Goal: Task Accomplishment & Management: Use online tool/utility

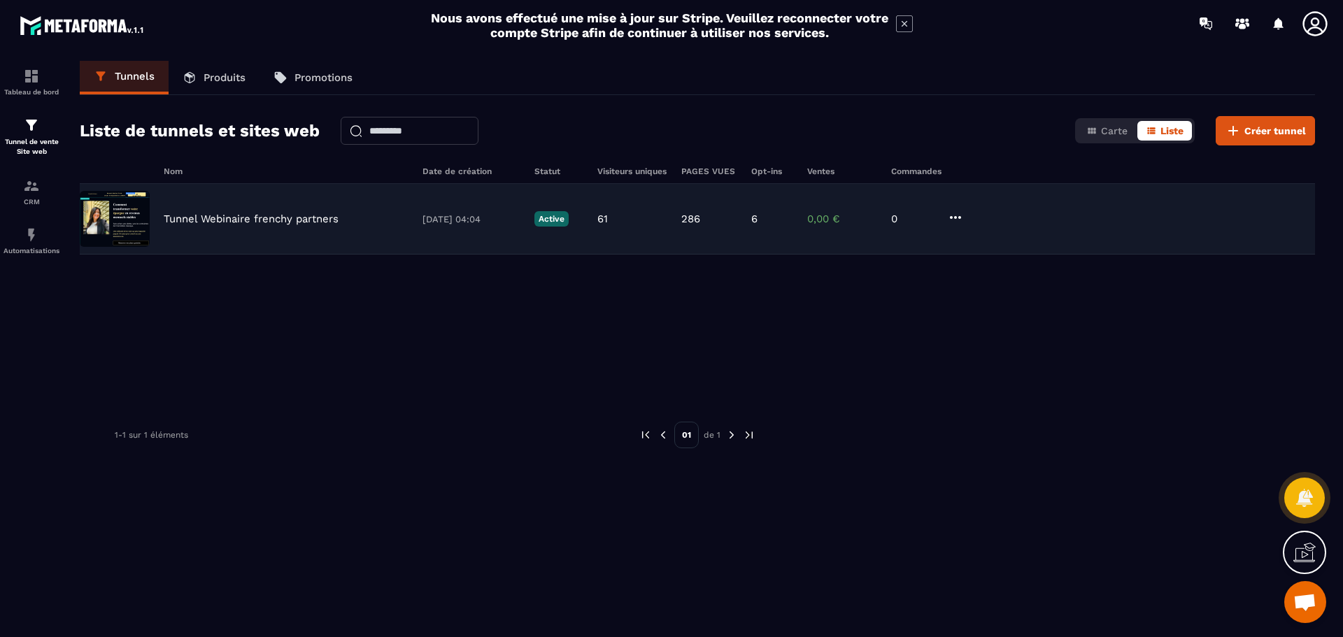
click at [276, 215] on p "Tunnel Webinaire frenchy partners" at bounding box center [251, 219] width 175 height 13
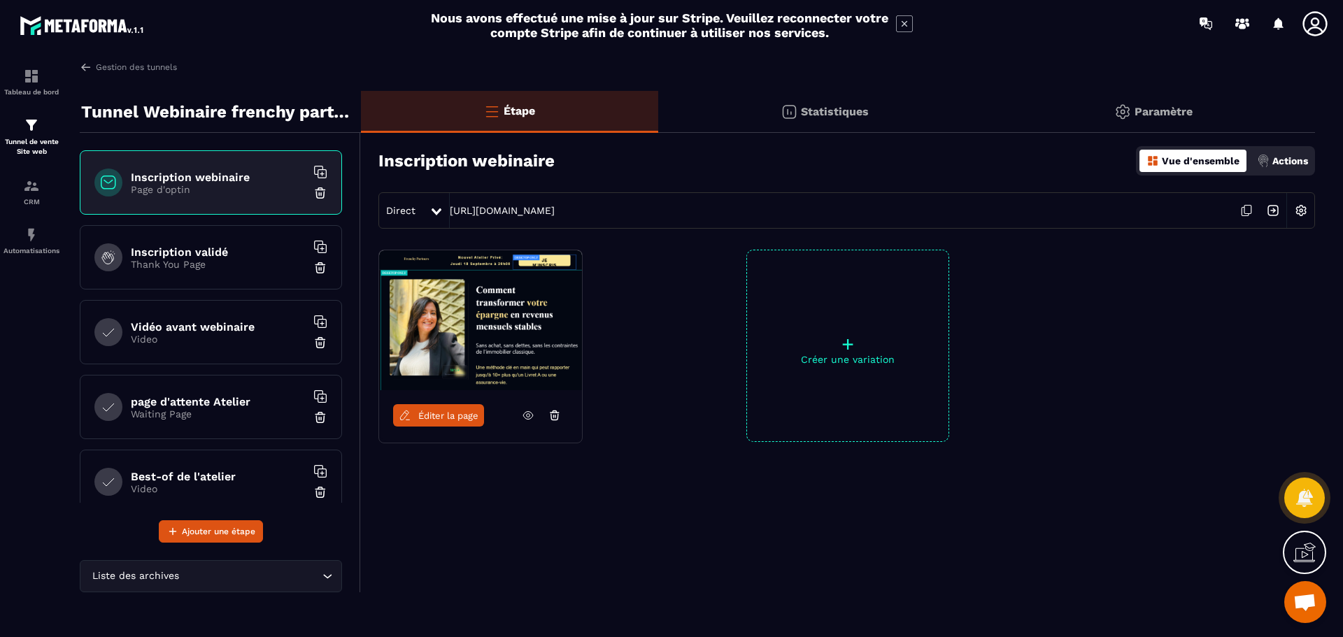
click at [202, 246] on h6 "Inscription validé" at bounding box center [218, 252] width 175 height 13
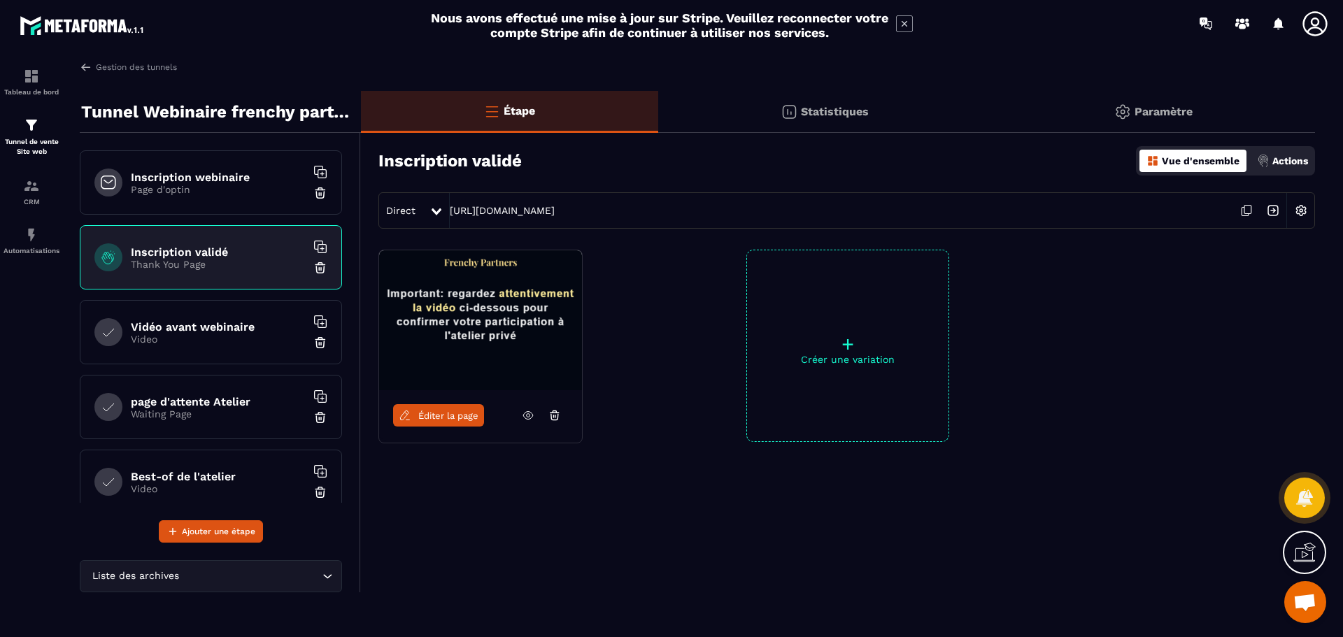
click at [236, 171] on h6 "Inscription webinaire" at bounding box center [218, 177] width 175 height 13
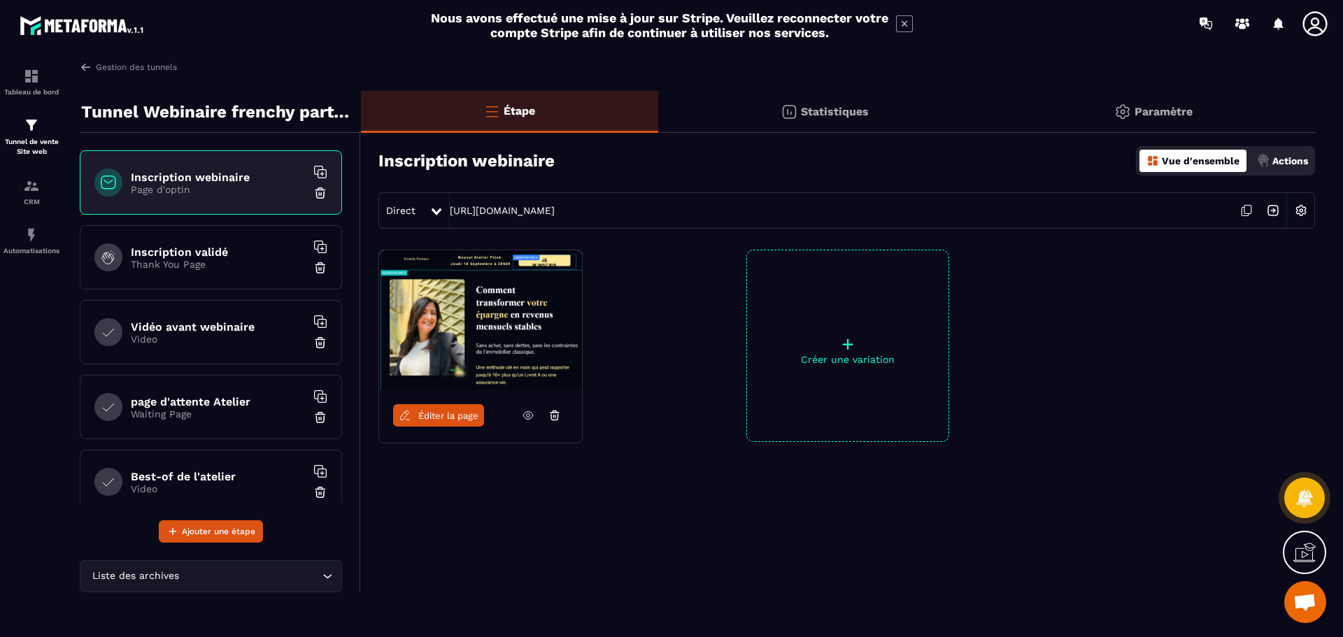
click at [1154, 102] on div "Paramètre" at bounding box center [1153, 112] width 324 height 42
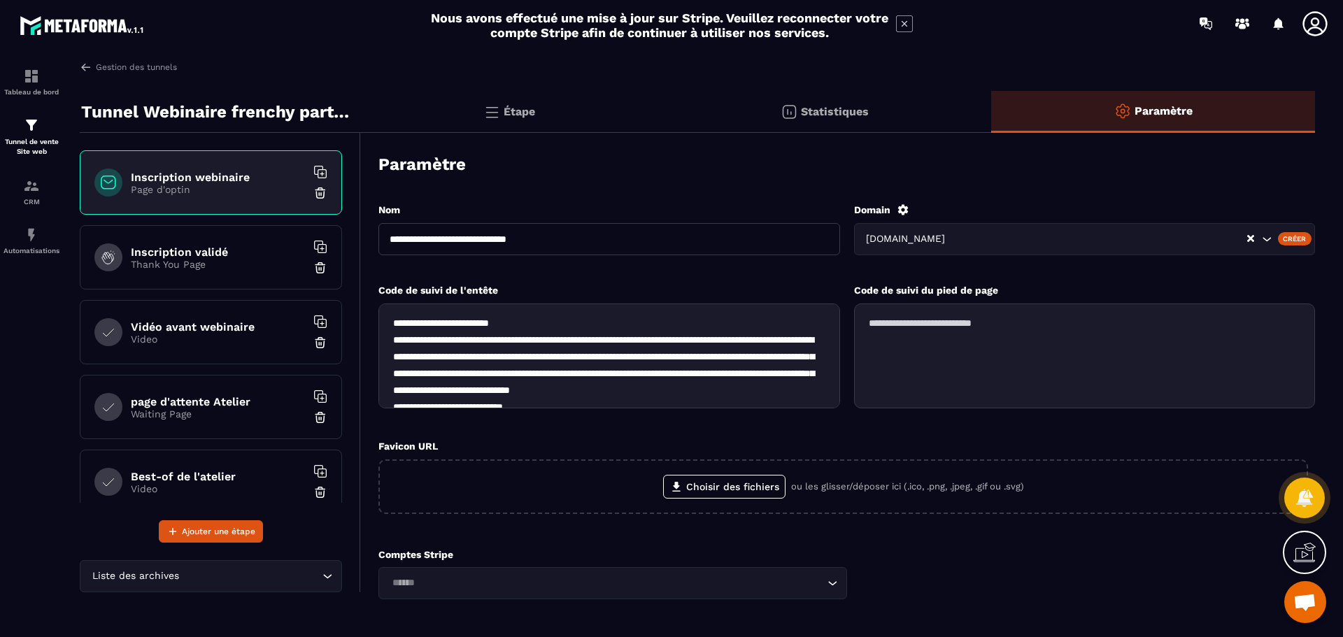
click at [186, 246] on h6 "Inscription validé" at bounding box center [218, 252] width 175 height 13
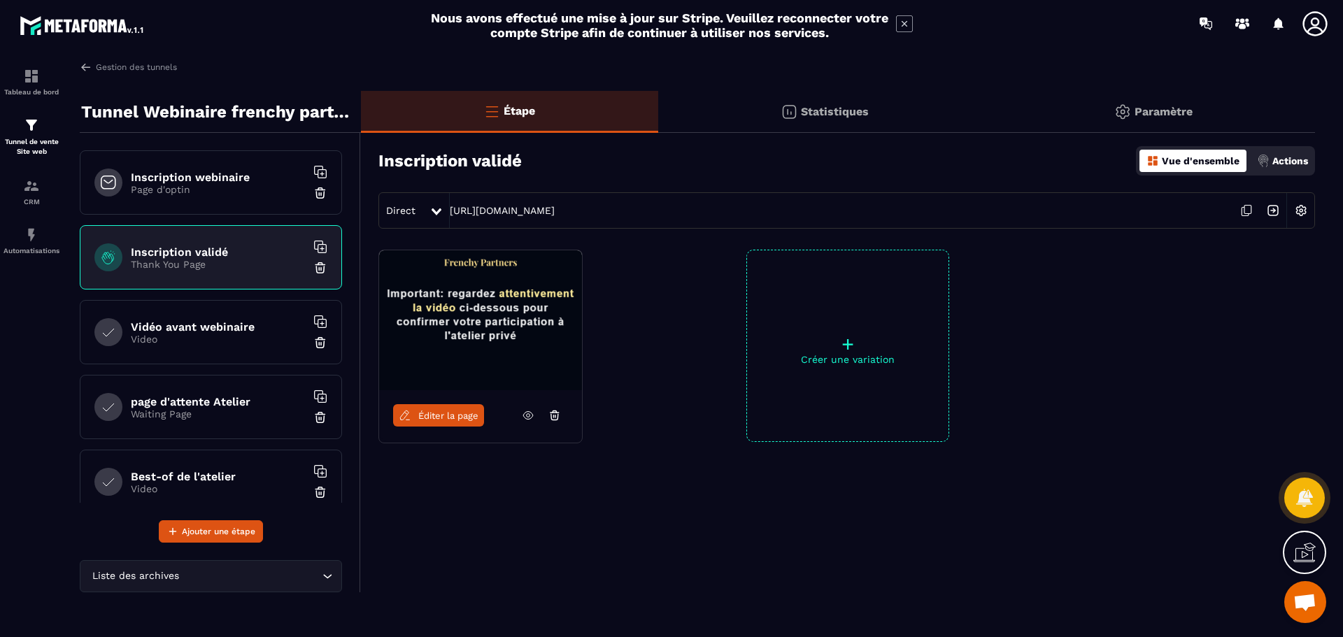
click at [1136, 101] on div "Paramètre" at bounding box center [1153, 112] width 324 height 42
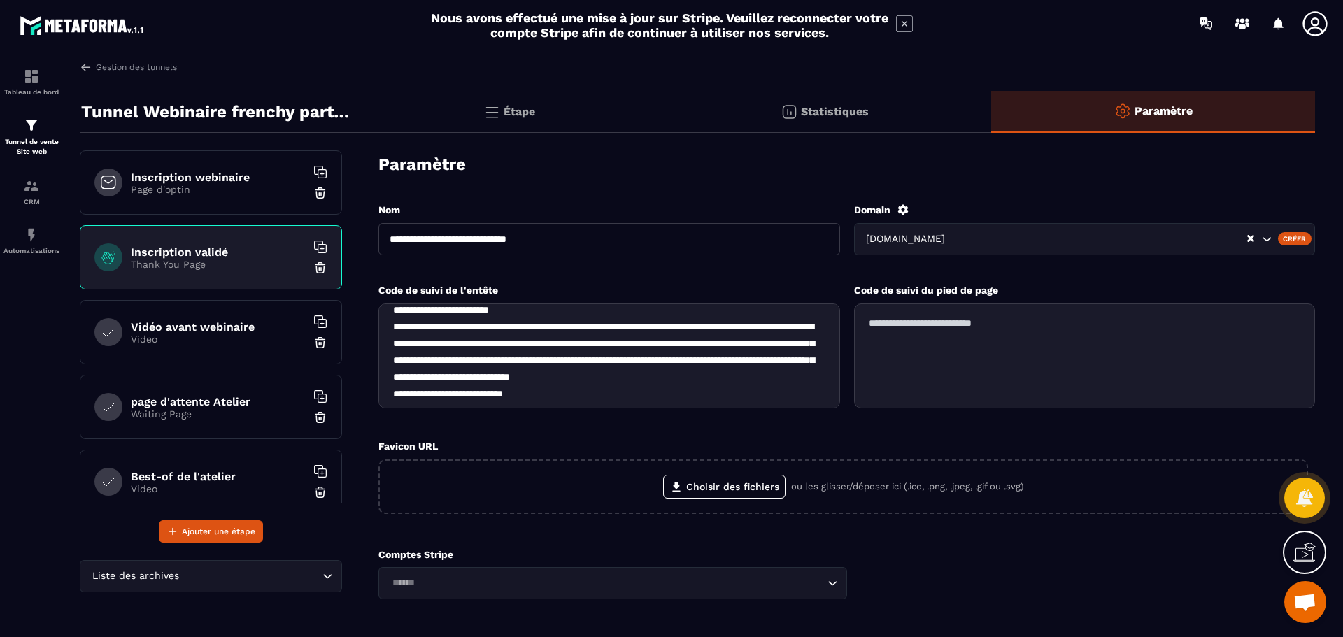
scroll to position [52, 0]
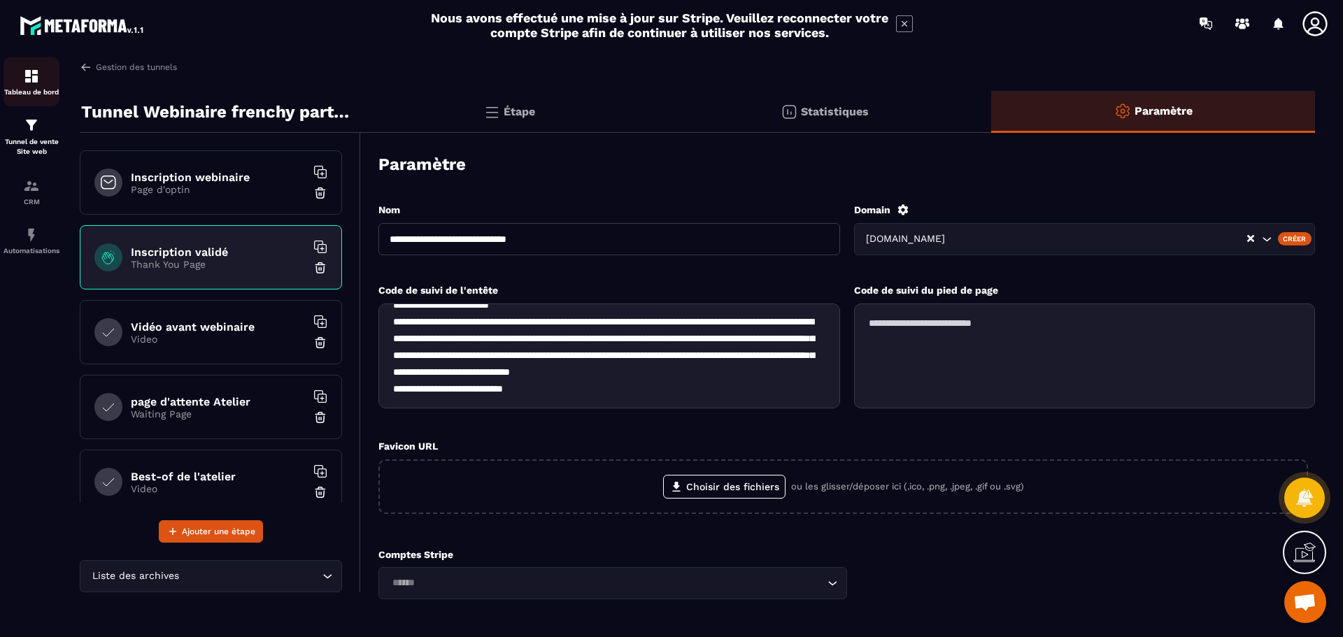
click at [41, 82] on div "Tableau de bord" at bounding box center [31, 82] width 56 height 28
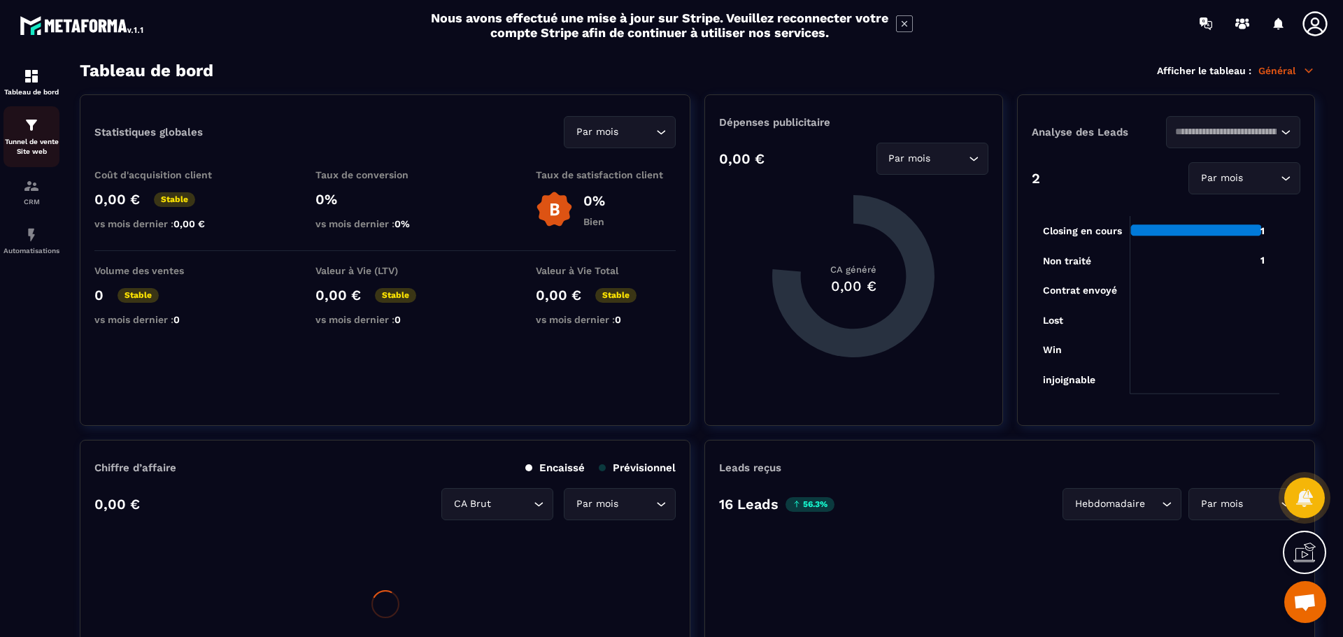
click at [47, 141] on p "Tunnel de vente Site web" at bounding box center [31, 147] width 56 height 20
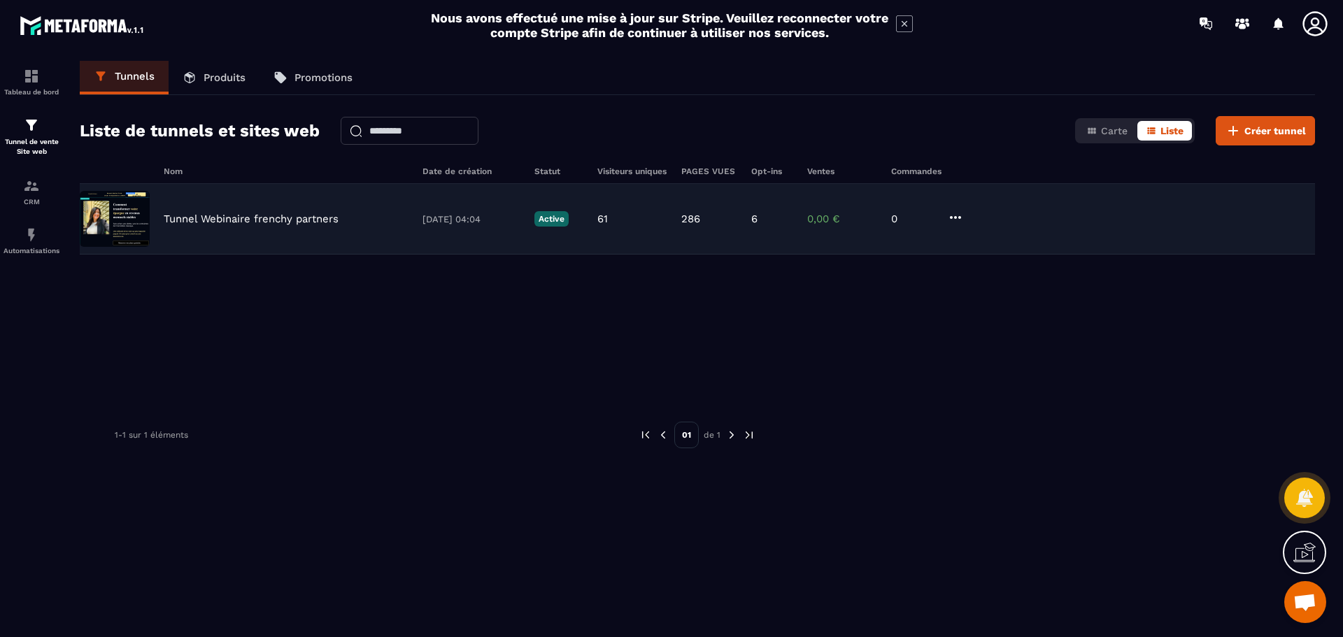
click at [439, 220] on p "[DATE] 04:04" at bounding box center [472, 219] width 98 height 10
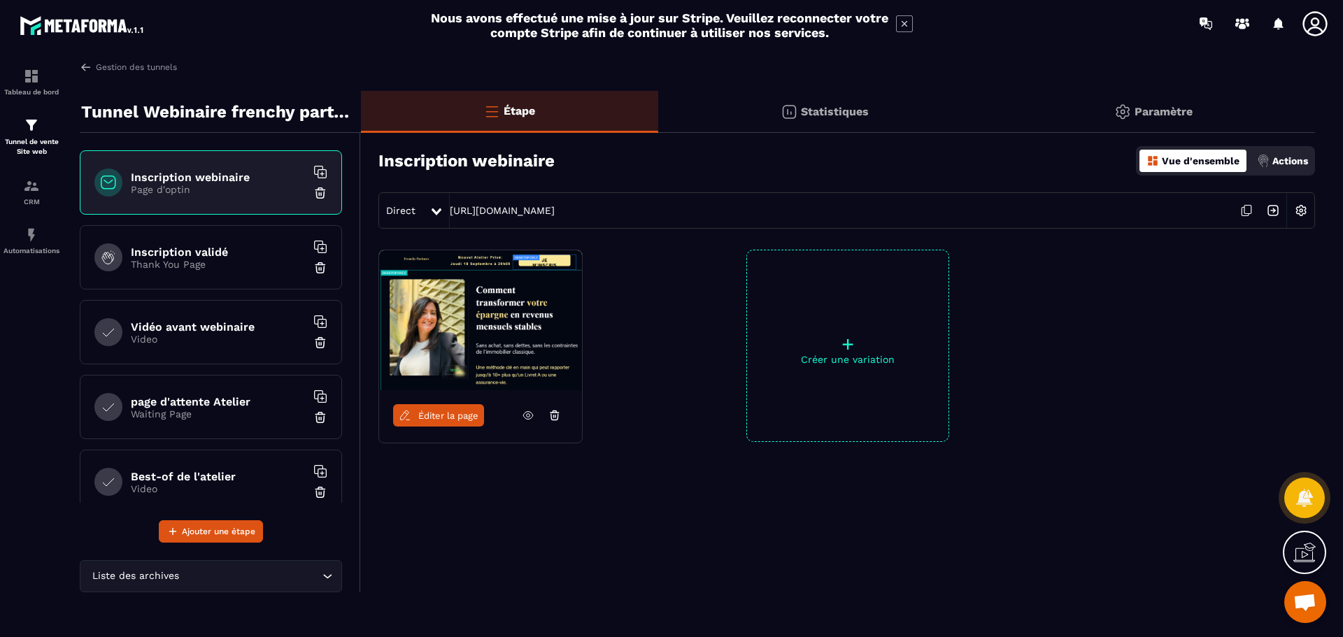
click at [814, 100] on div "Statistiques" at bounding box center [825, 112] width 334 height 42
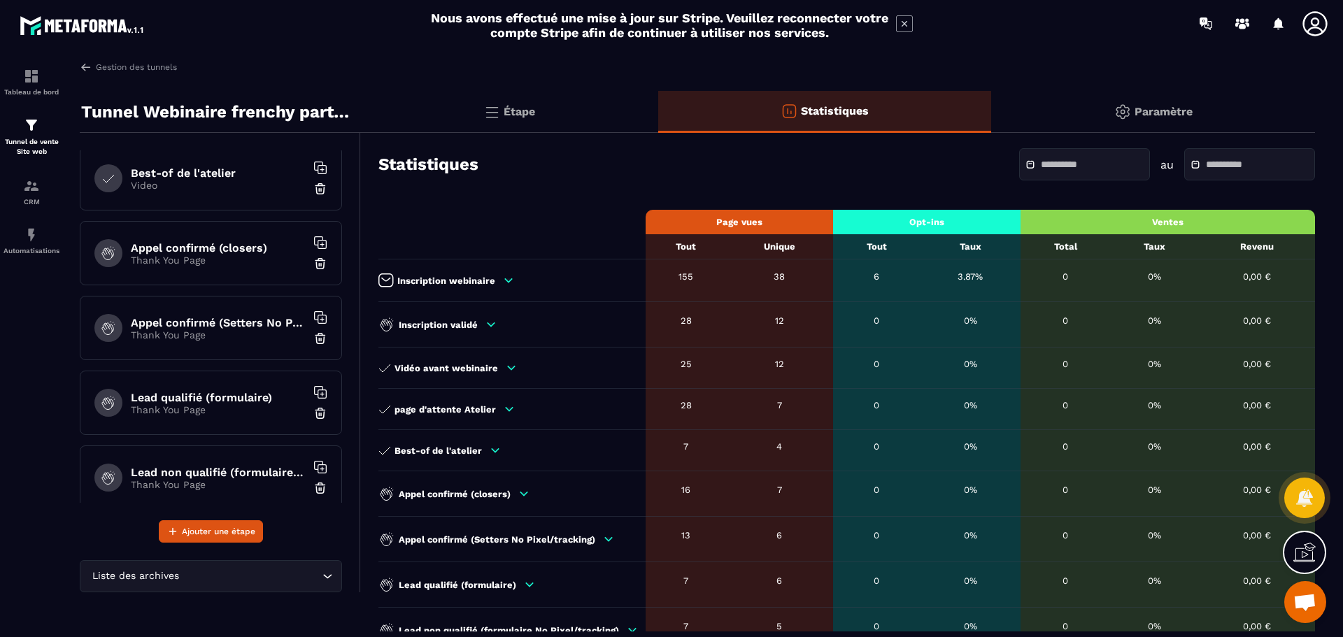
scroll to position [321, 0]
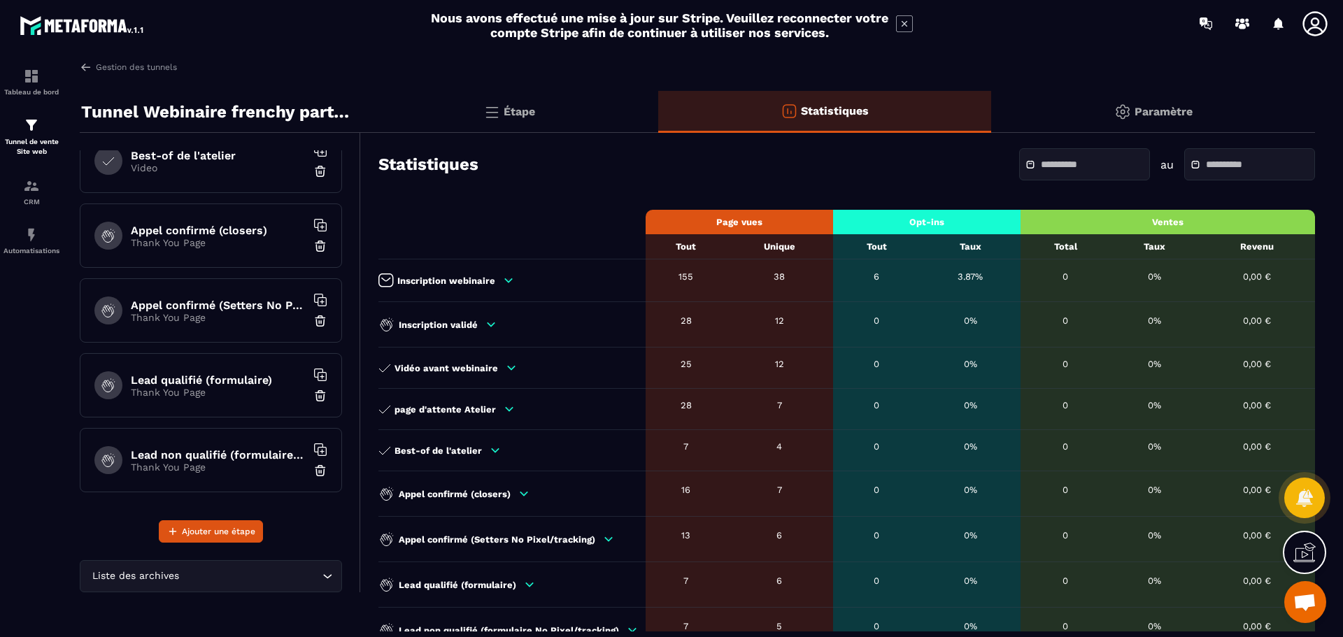
click at [209, 313] on p "Thank You Page" at bounding box center [218, 317] width 175 height 11
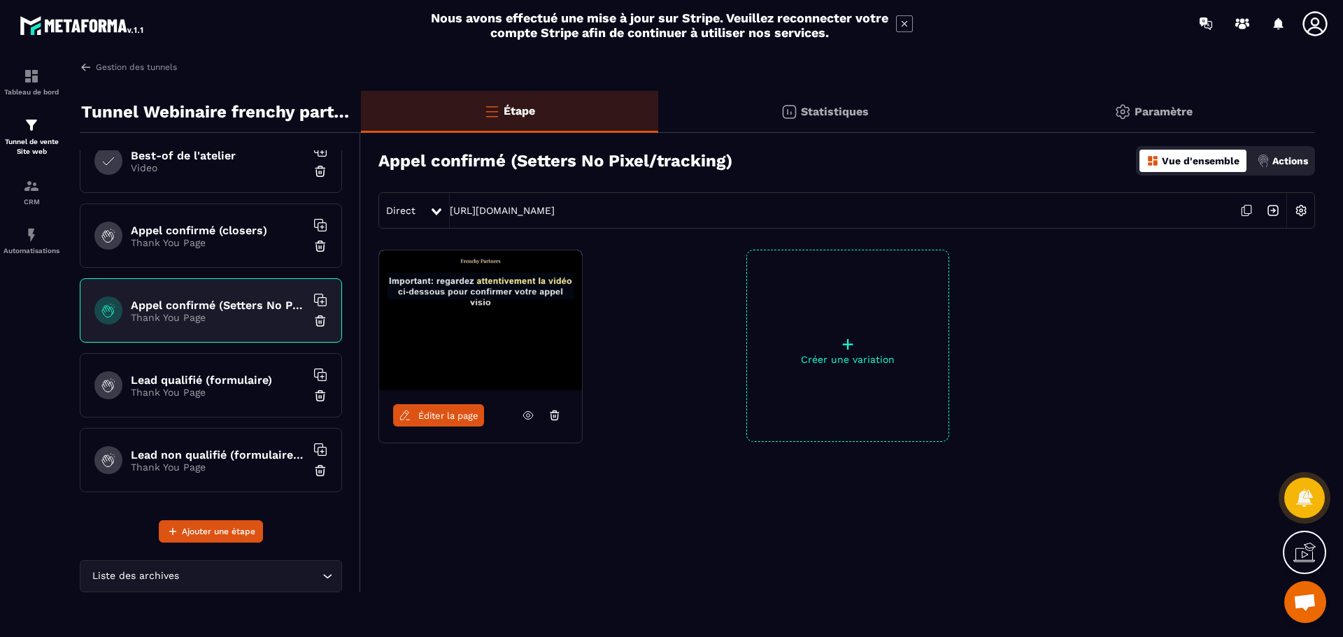
click at [1189, 113] on p "Paramètre" at bounding box center [1164, 111] width 58 height 13
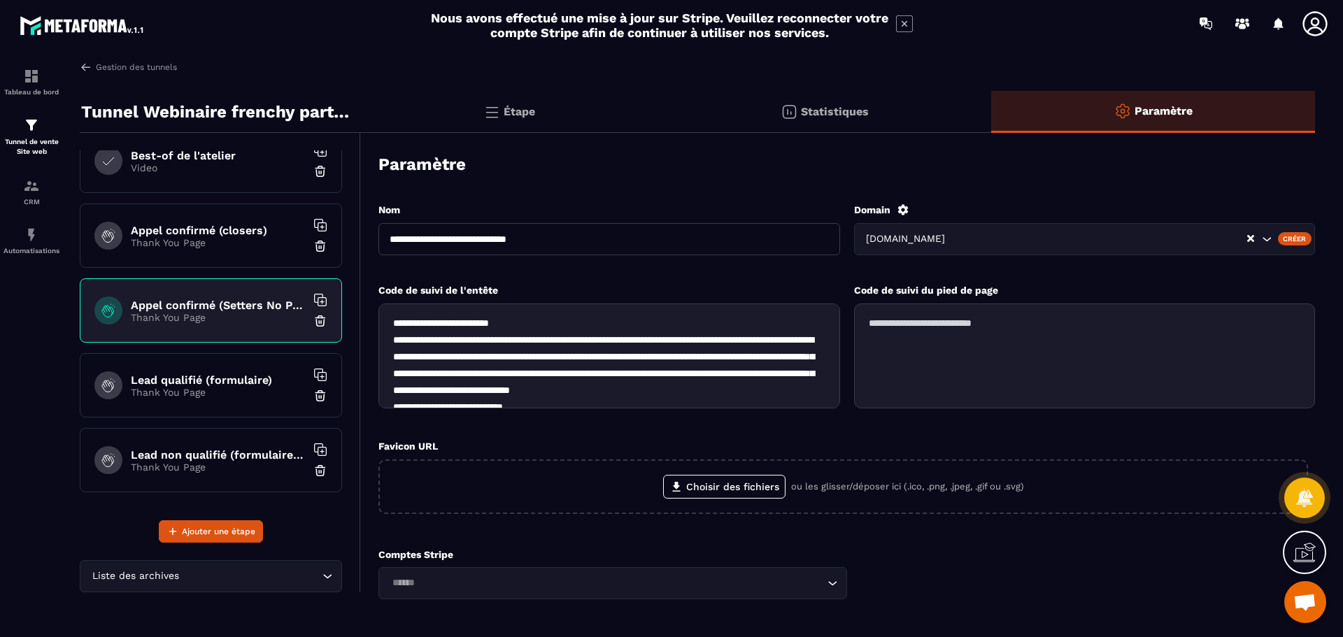
click at [847, 111] on p "Statistiques" at bounding box center [835, 111] width 68 height 13
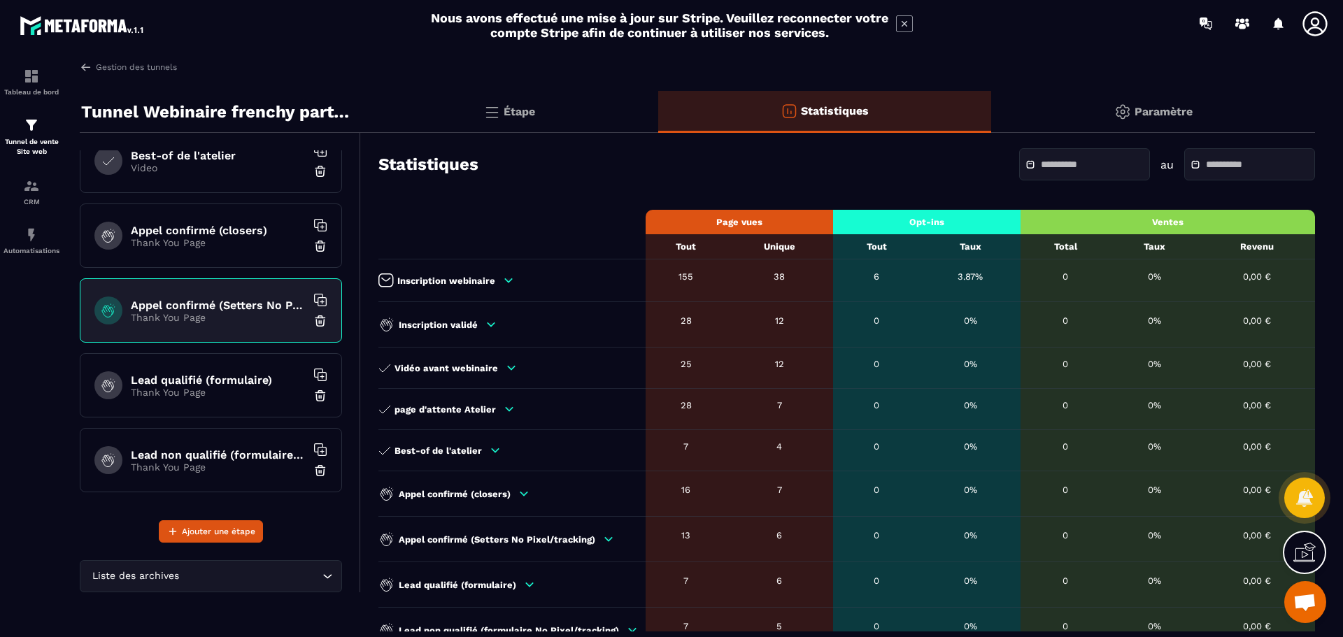
click at [544, 111] on div "Étape" at bounding box center [509, 112] width 297 height 42
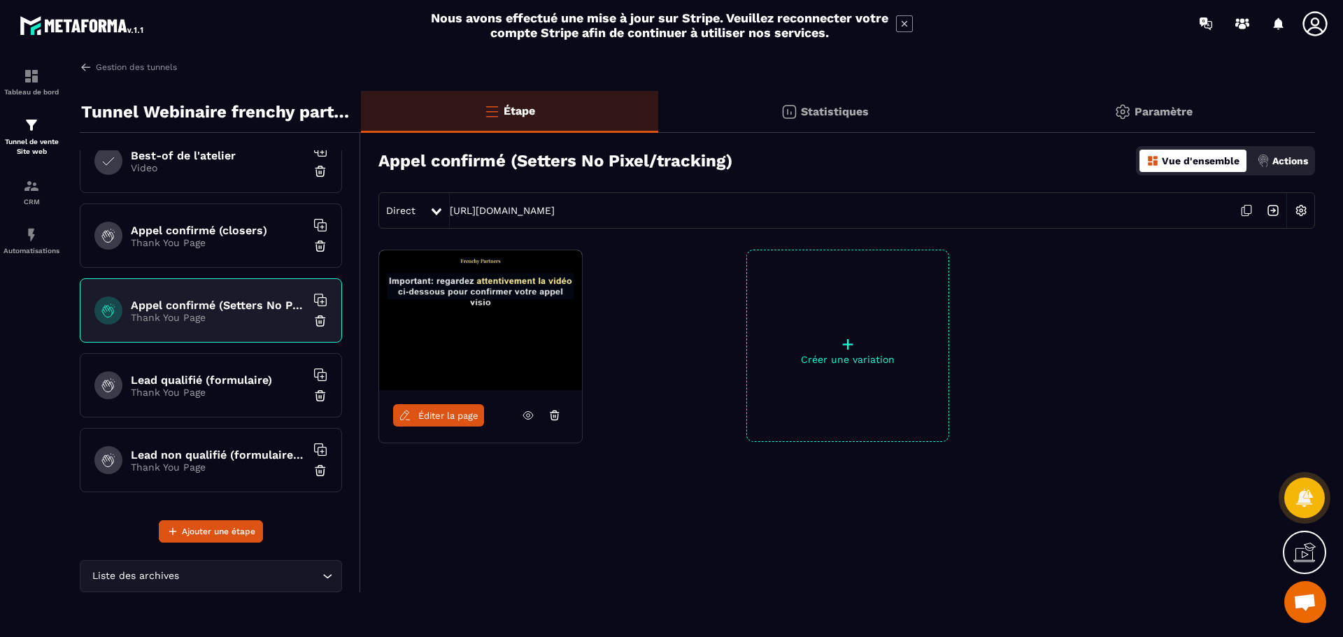
click at [202, 383] on h6 "Lead qualifié (formulaire)" at bounding box center [218, 380] width 175 height 13
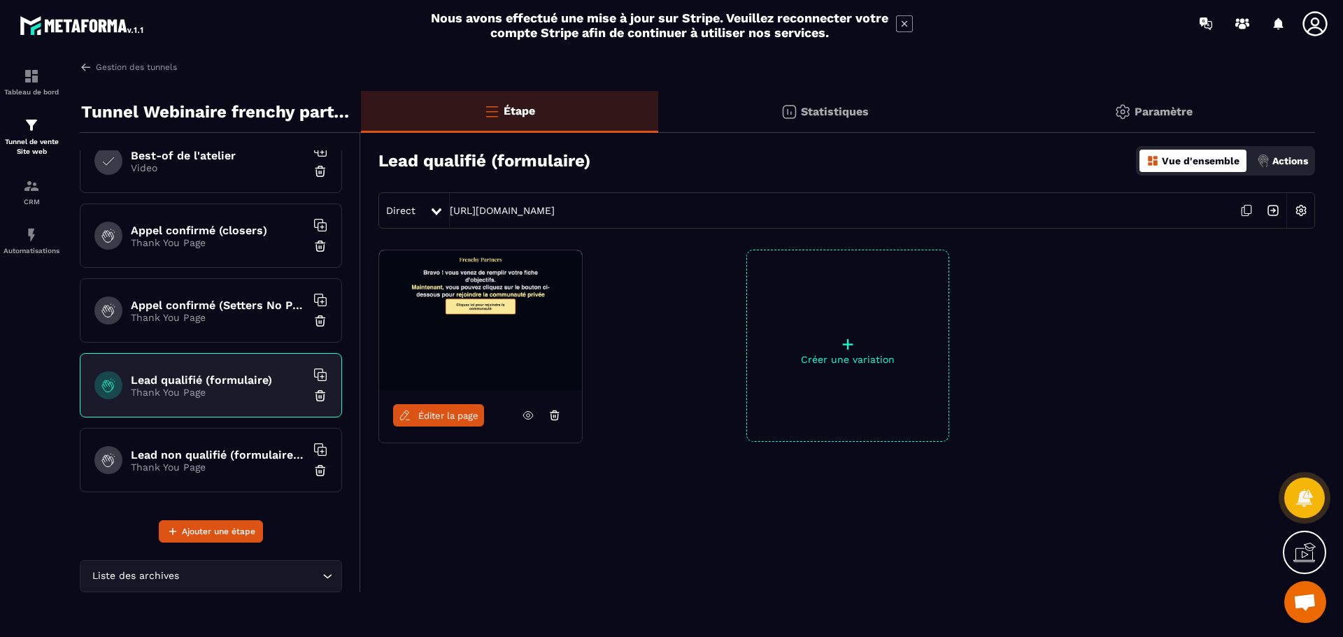
click at [197, 437] on div "Lead non qualifié (formulaire No Pixel/tracking) Thank You Page" at bounding box center [211, 460] width 262 height 64
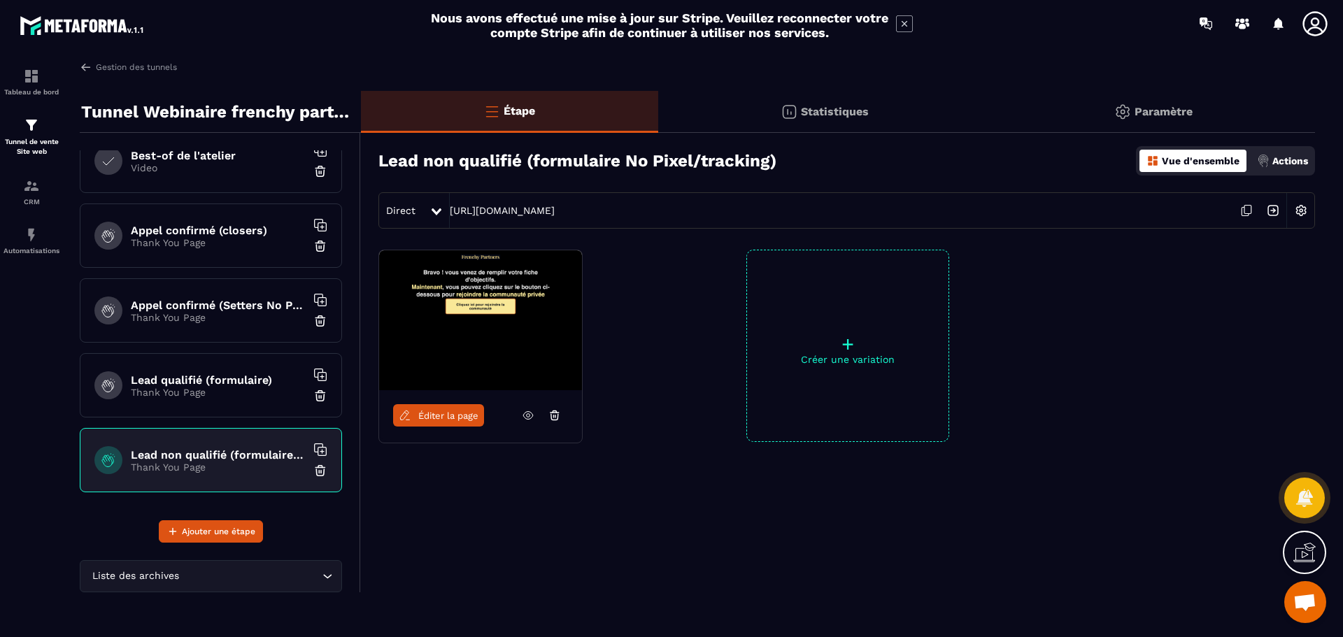
click at [188, 225] on h6 "Appel confirmé (closers)" at bounding box center [218, 230] width 175 height 13
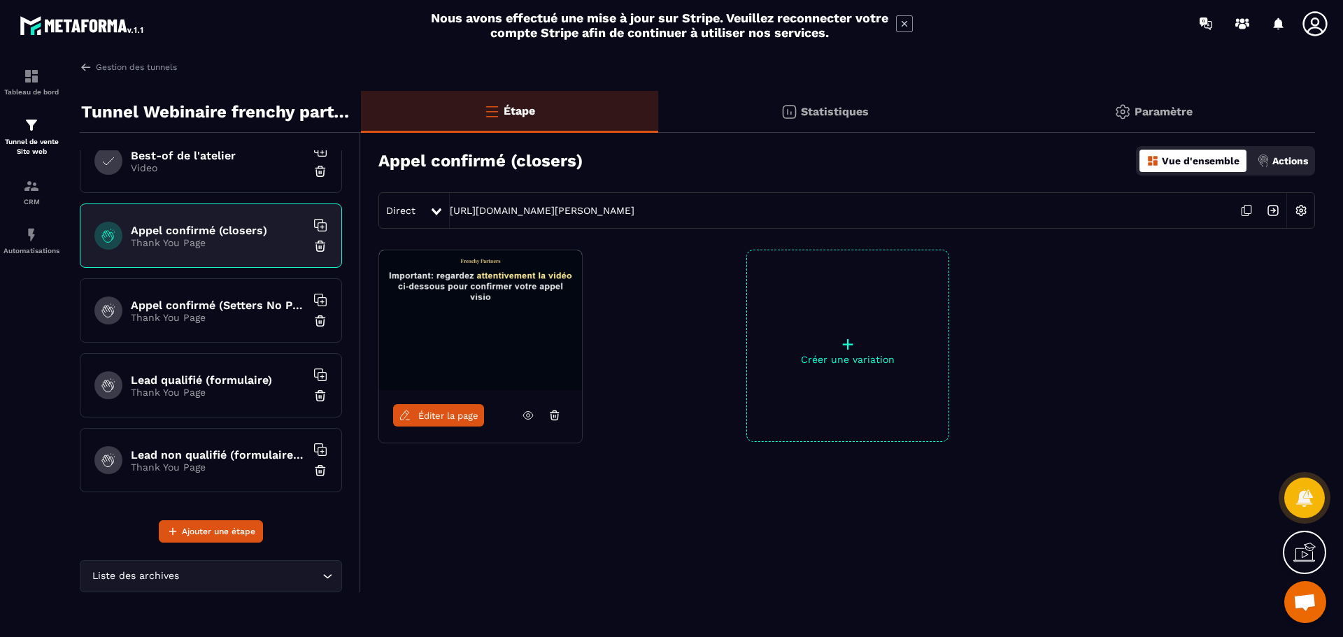
click at [239, 374] on h6 "Lead qualifié (formulaire)" at bounding box center [218, 380] width 175 height 13
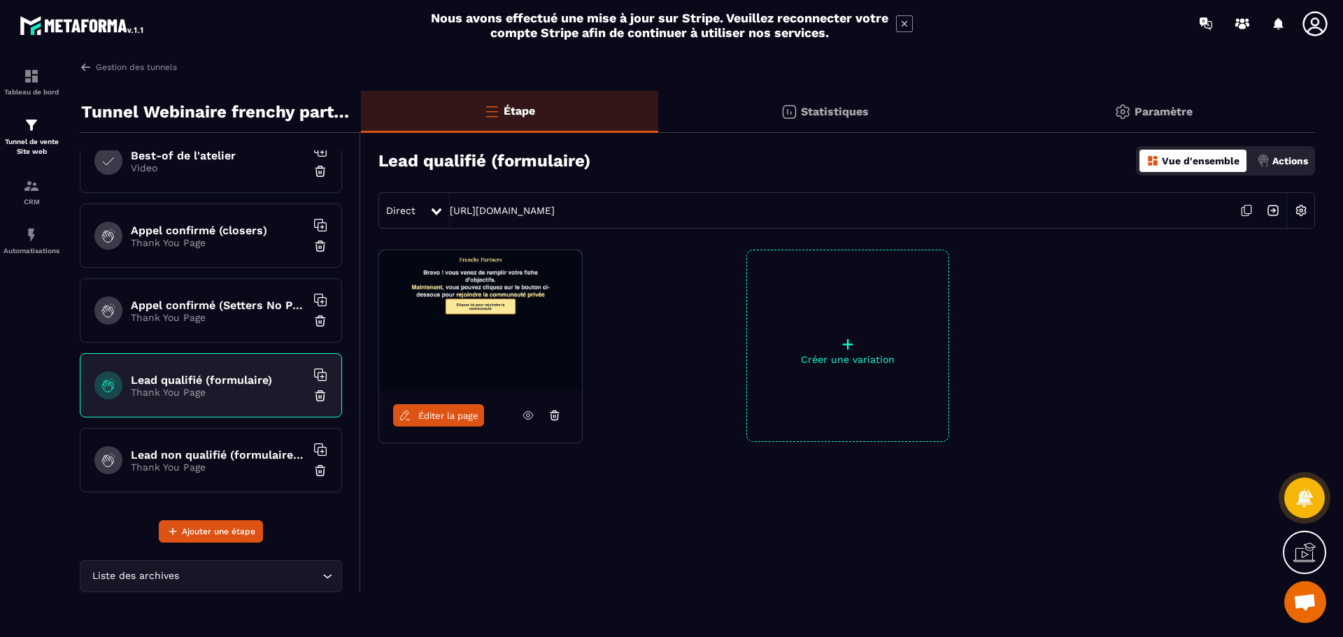
click at [236, 318] on p "Thank You Page" at bounding box center [218, 317] width 175 height 11
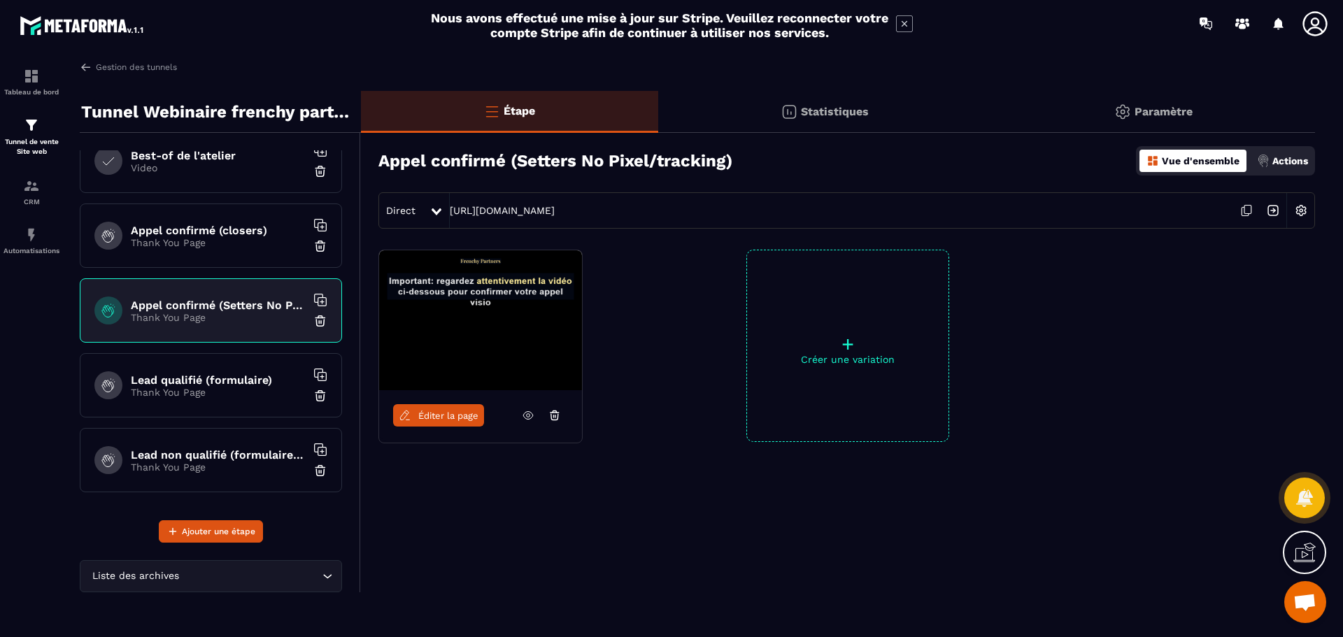
click at [680, 162] on h3 "Appel confirmé (Setters No Pixel/tracking)" at bounding box center [556, 161] width 354 height 20
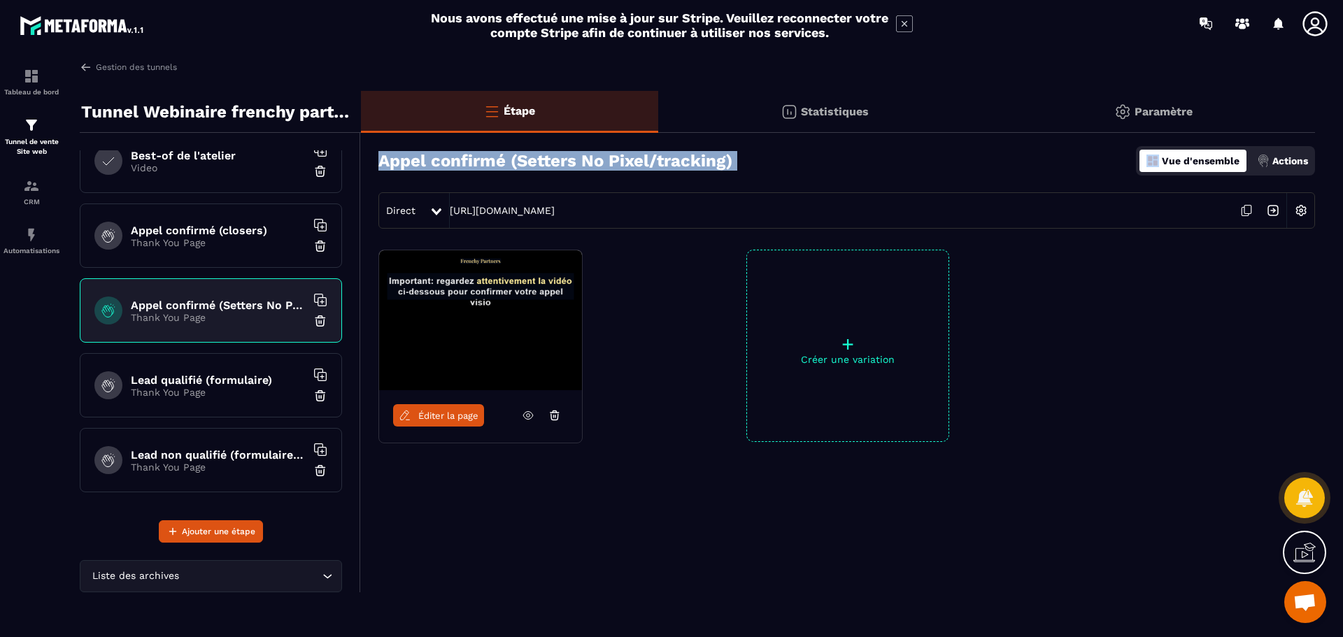
click at [680, 162] on h3 "Appel confirmé (Setters No Pixel/tracking)" at bounding box center [556, 161] width 354 height 20
click at [631, 152] on h3 "Appel confirmé (Setters No Pixel/tracking)" at bounding box center [556, 161] width 354 height 20
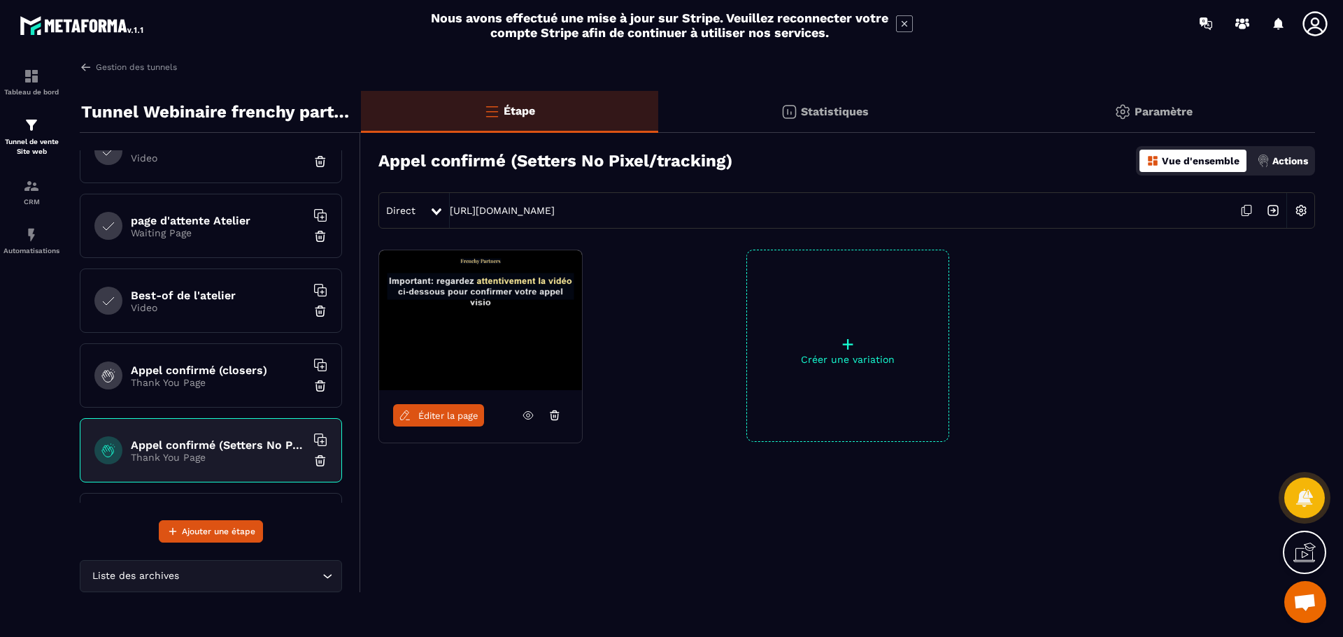
click at [173, 325] on div "Best-of de l'atelier Video" at bounding box center [211, 301] width 262 height 64
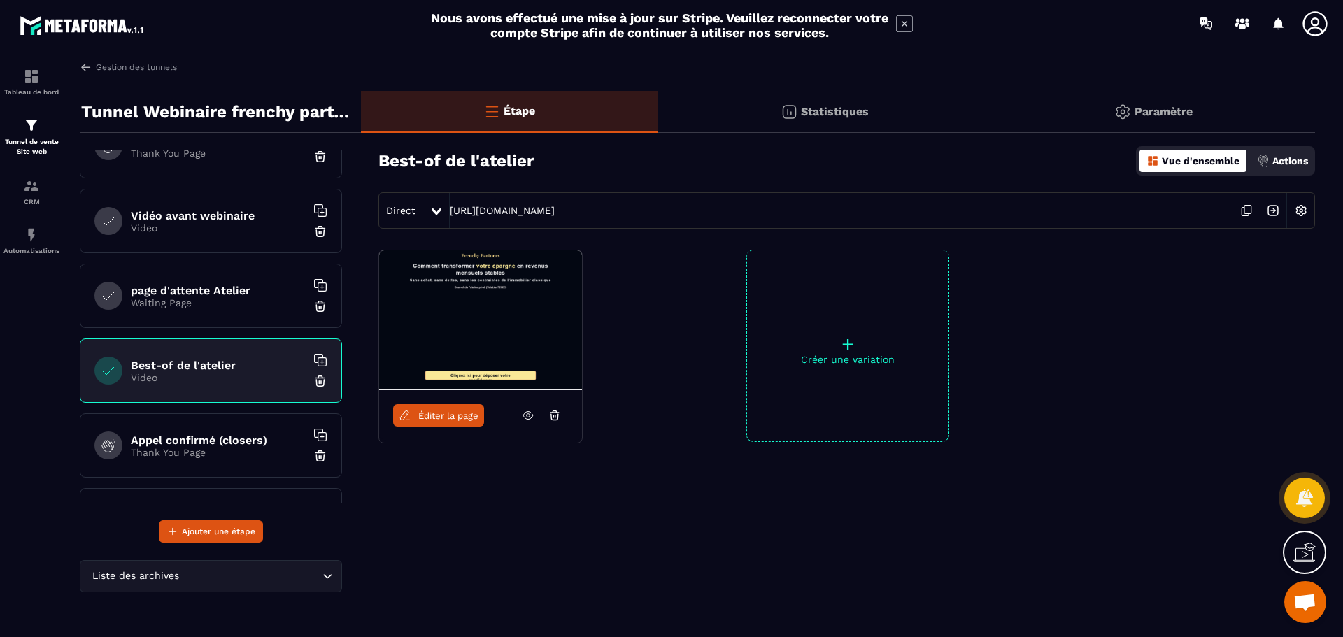
click at [228, 315] on div "page d'attente Atelier Waiting Page" at bounding box center [211, 296] width 262 height 64
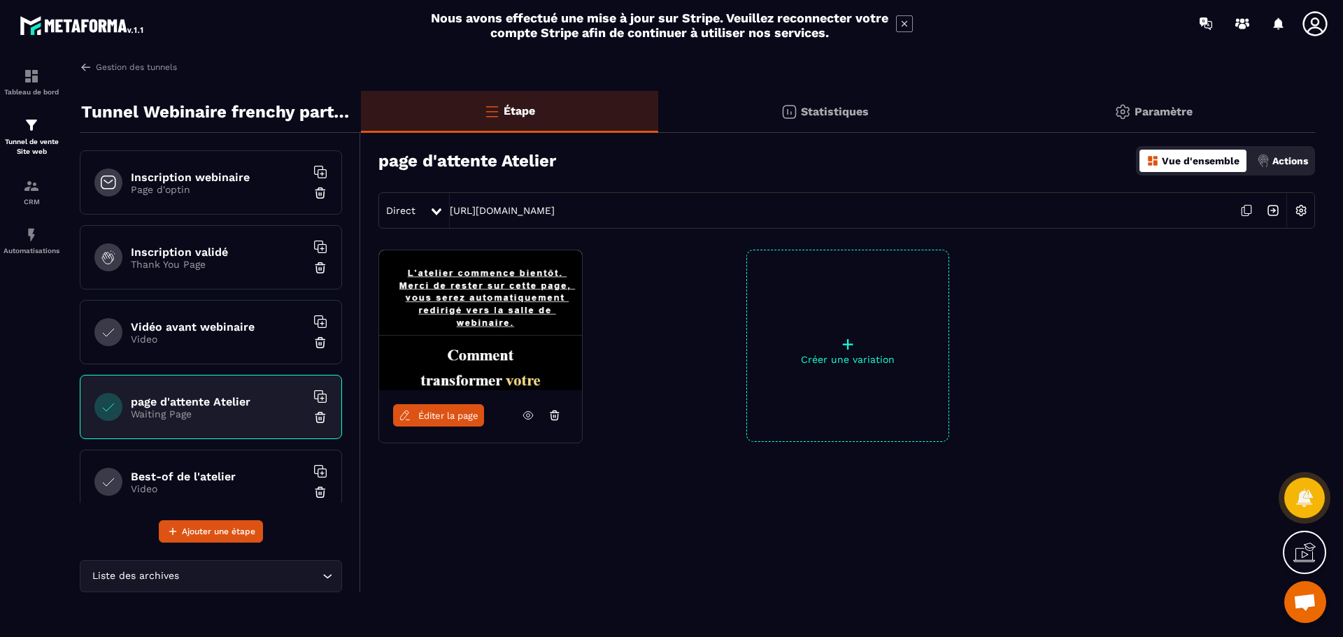
click at [230, 312] on div "Vidéo avant webinaire Video" at bounding box center [211, 332] width 262 height 64
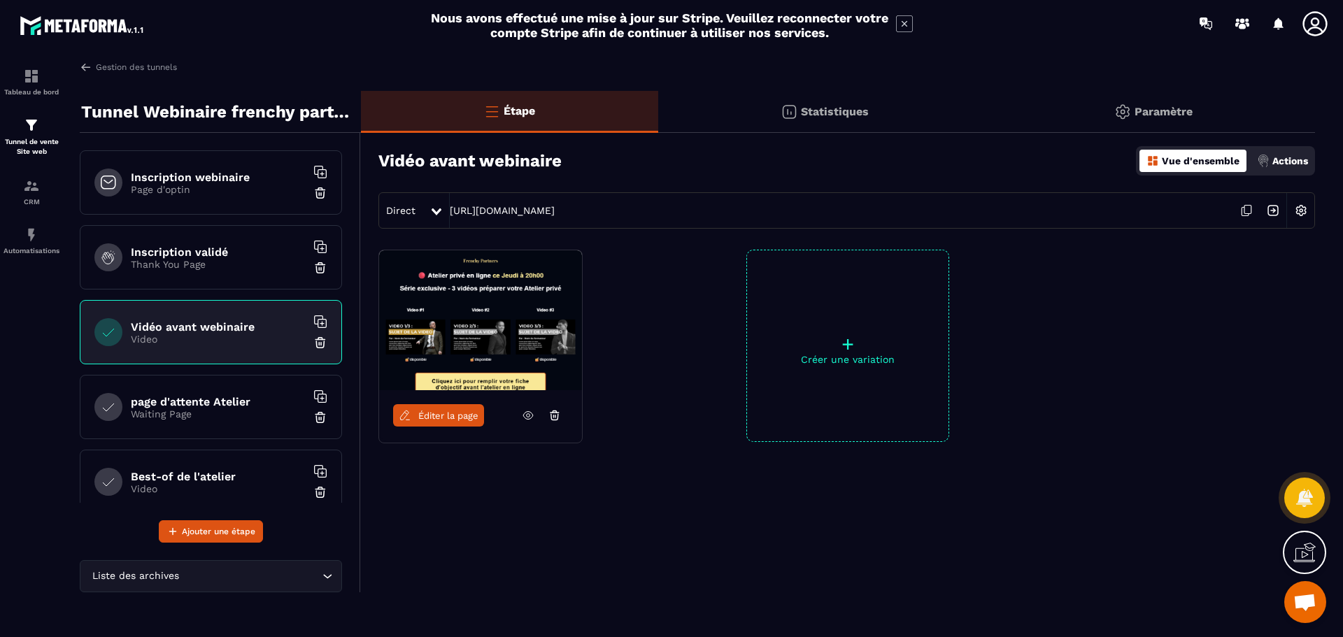
click at [201, 271] on div "Inscription validé Thank You Page" at bounding box center [211, 257] width 262 height 64
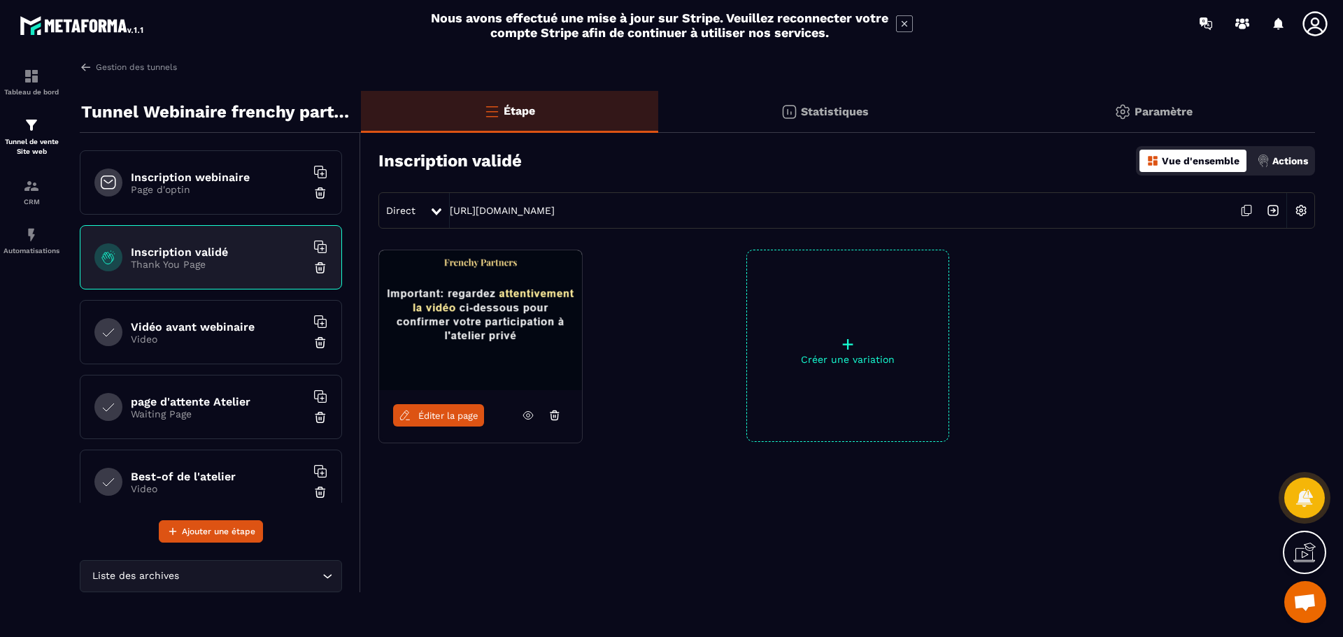
click at [204, 209] on div "Inscription webinaire Page d'optin" at bounding box center [211, 182] width 262 height 64
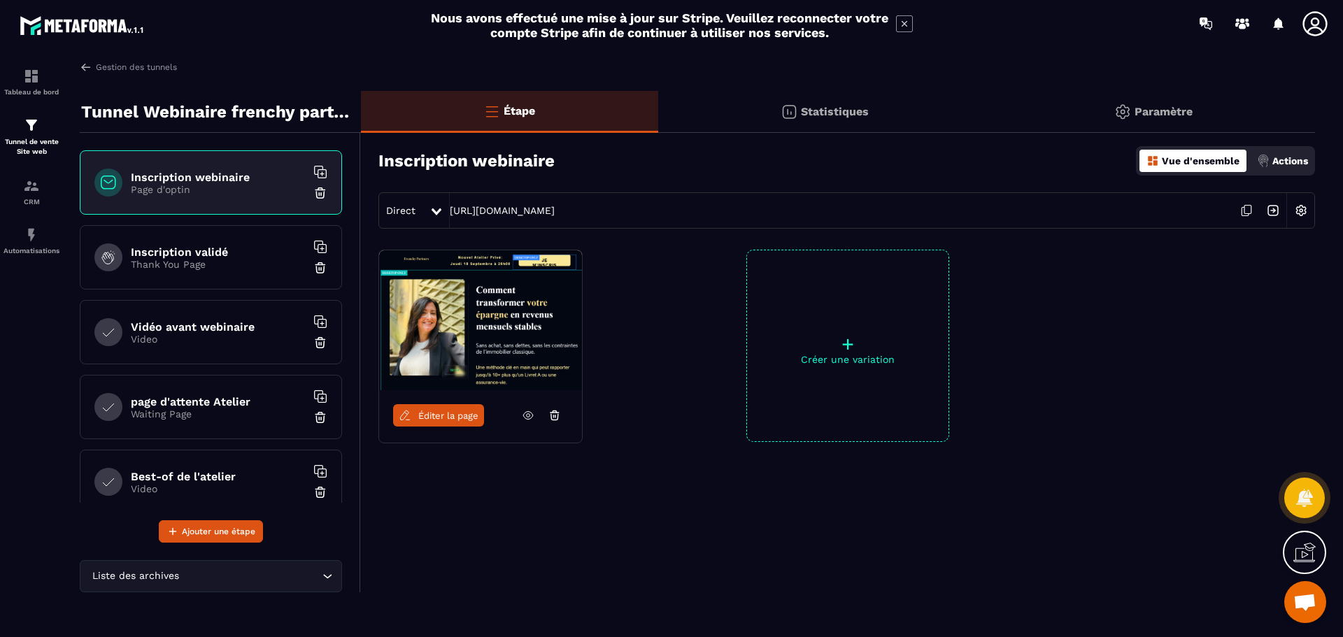
click at [202, 261] on p "Thank You Page" at bounding box center [218, 264] width 175 height 11
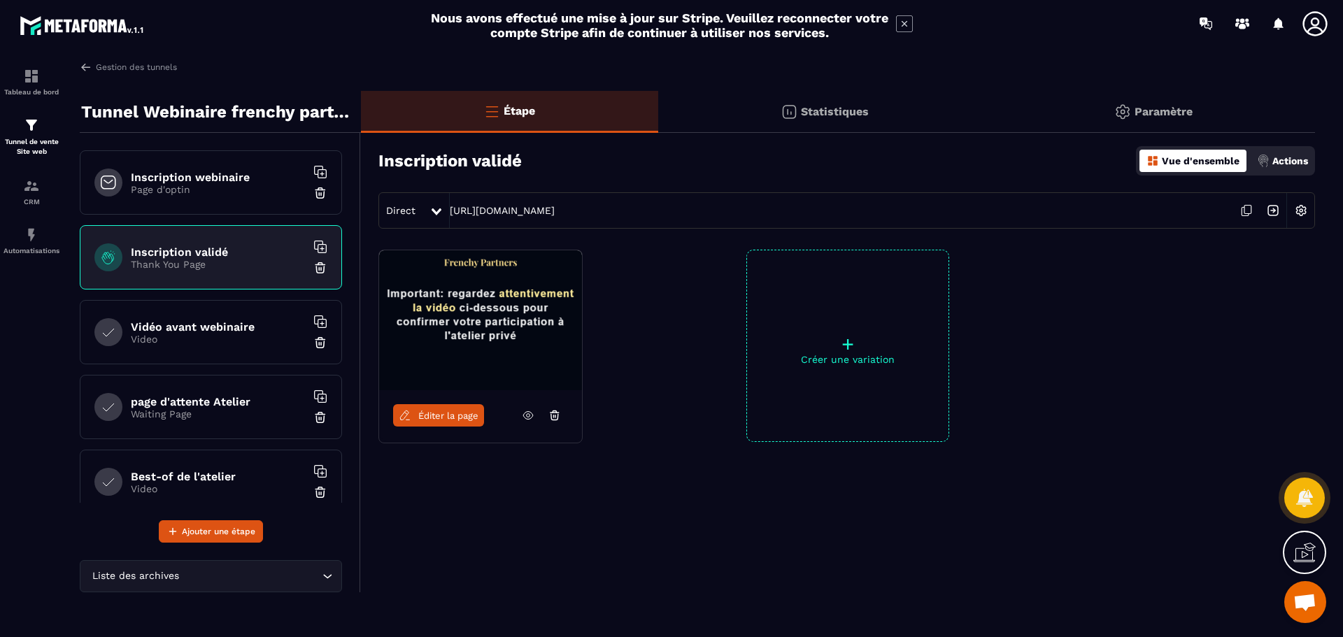
click at [143, 267] on p "Thank You Page" at bounding box center [218, 264] width 175 height 11
click at [414, 414] on link "Éditer la page" at bounding box center [438, 415] width 91 height 22
